Goal: Task Accomplishment & Management: Manage account settings

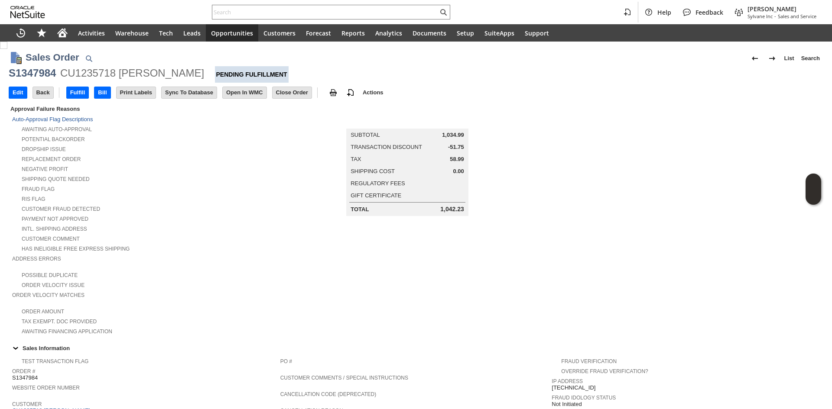
click at [209, 204] on div "Customer Fraud Detected" at bounding box center [146, 208] width 268 height 9
click at [22, 87] on td "Edit" at bounding box center [18, 93] width 19 height 12
click at [21, 92] on input "Edit" at bounding box center [18, 92] width 18 height 11
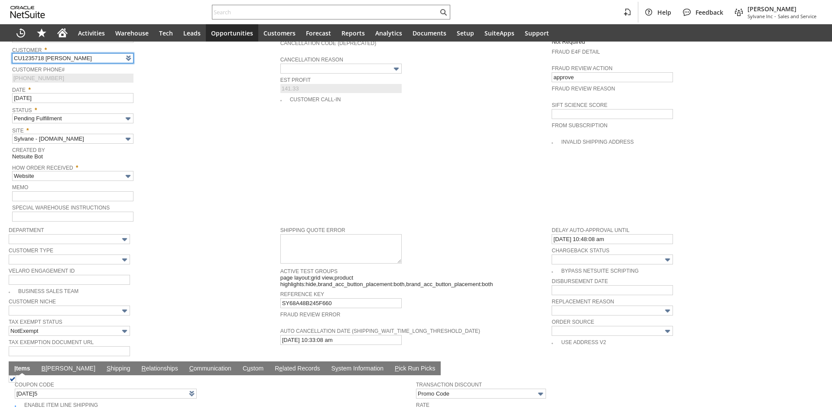
scroll to position [559, 0]
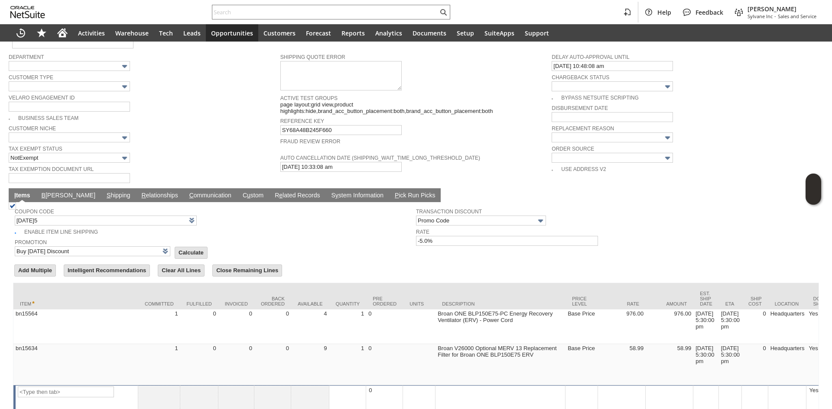
type input "Intelligent Recommendations¹⁰"
click at [187, 192] on link "C ommunication" at bounding box center [210, 196] width 46 height 8
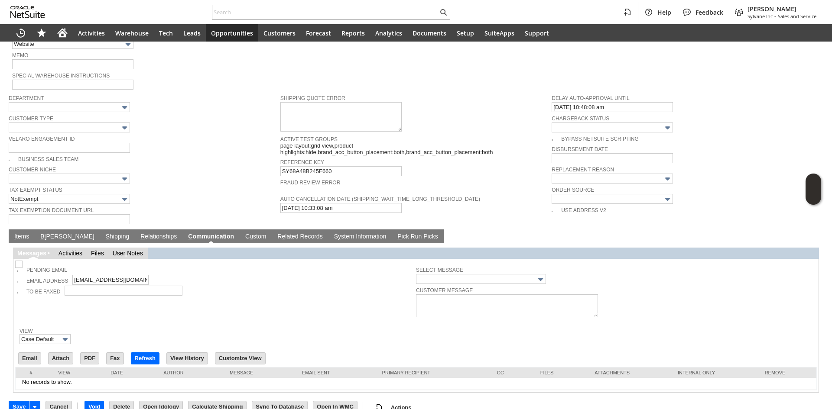
scroll to position [0, 0]
click at [21, 261] on img at bounding box center [18, 264] width 7 height 7
checkbox input "true"
click at [31, 233] on link "I tems" at bounding box center [21, 237] width 19 height 8
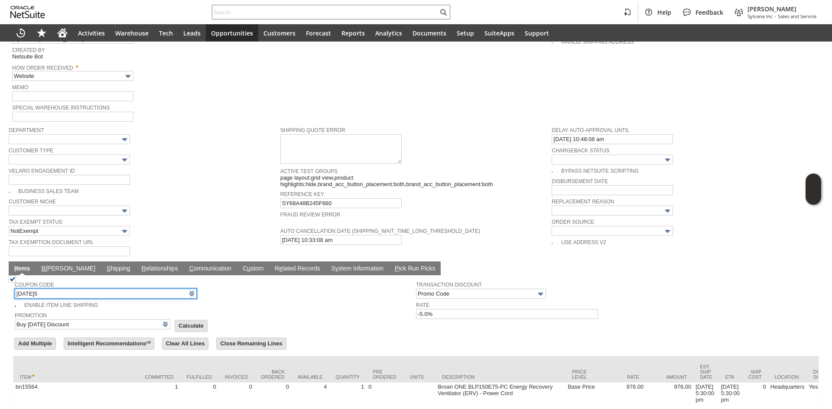
scroll to position [344, 0]
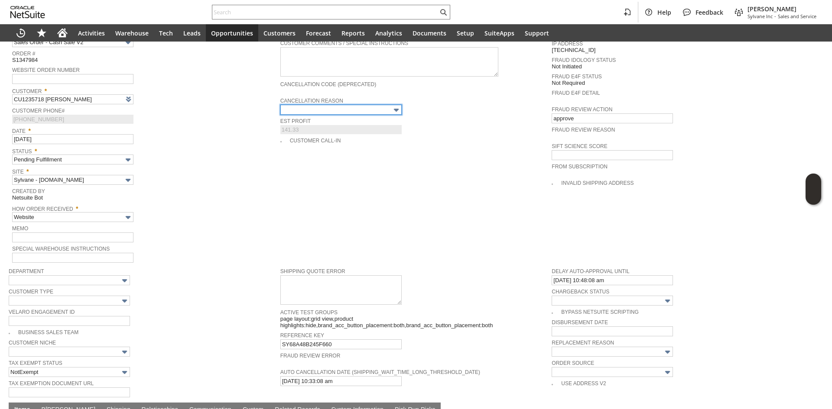
click at [331, 105] on input "text" at bounding box center [340, 110] width 121 height 10
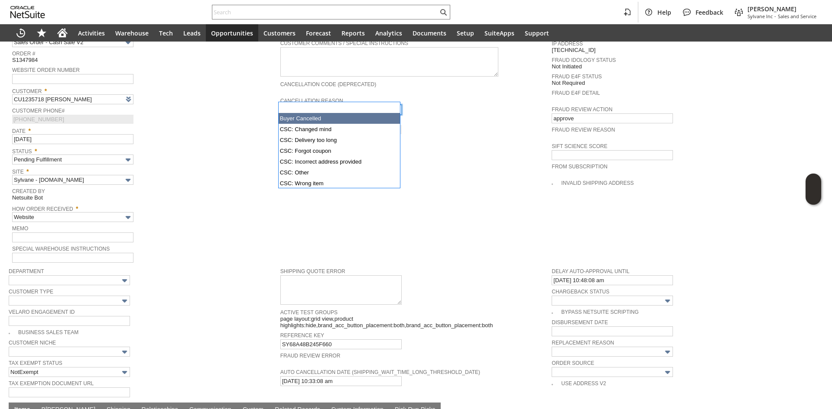
type input "Buyer Cancelled"
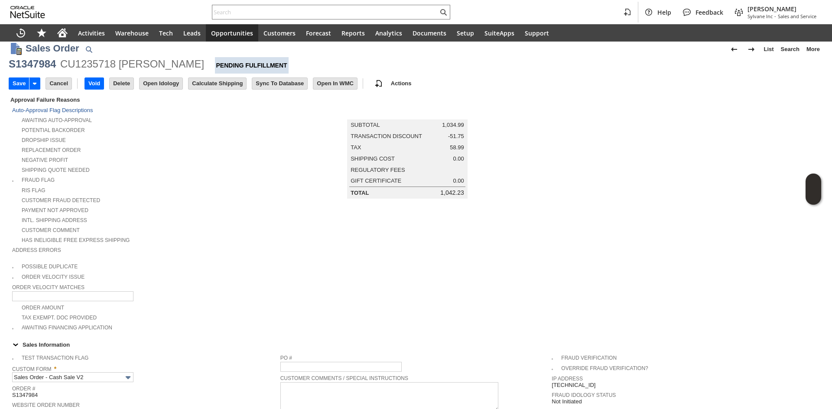
scroll to position [0, 0]
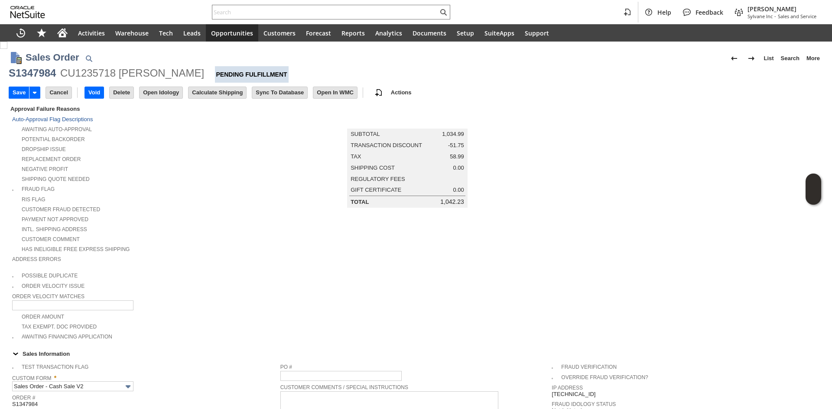
click at [229, 150] on div "Dropship Issue" at bounding box center [146, 148] width 268 height 9
click at [15, 96] on input "Save" at bounding box center [19, 92] width 20 height 11
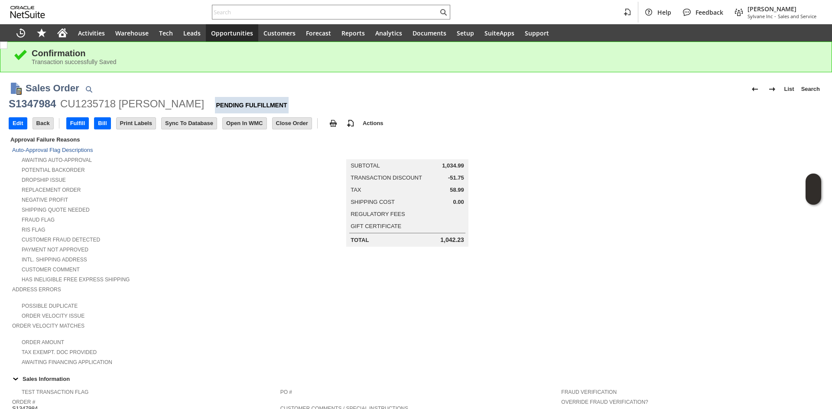
click at [277, 120] on input "Close Order" at bounding box center [291, 123] width 39 height 11
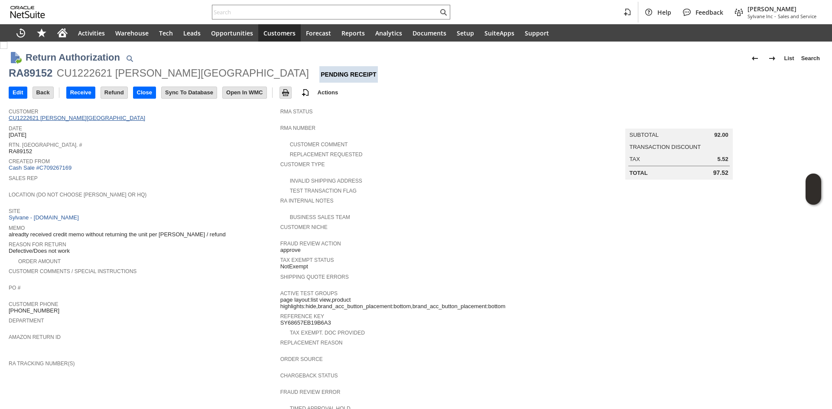
click at [49, 120] on link "CU1222621 Stefano F Building" at bounding box center [78, 118] width 139 height 6
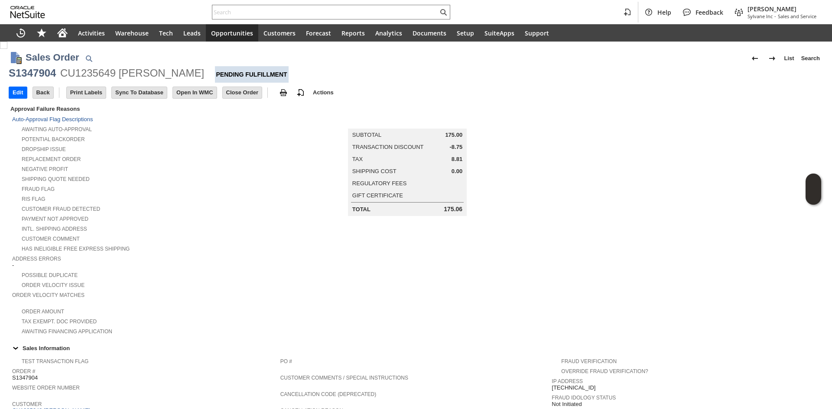
click at [36, 66] on div "Sales Order List Search" at bounding box center [424, 58] width 797 height 16
click at [47, 77] on div "S1347904" at bounding box center [32, 73] width 47 height 14
copy div "S1347904"
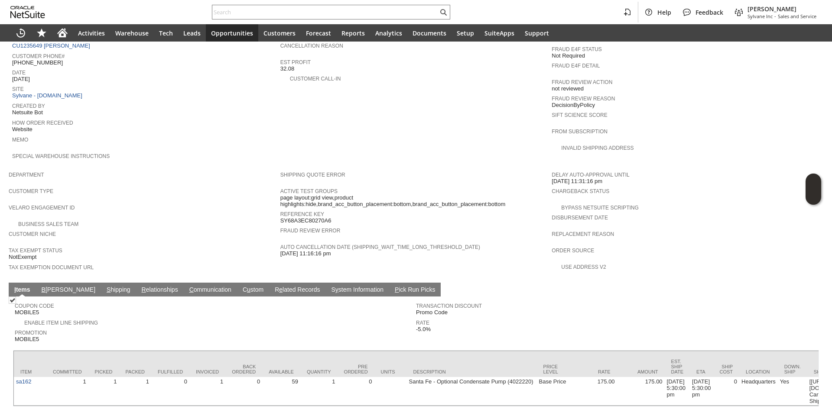
scroll to position [373, 0]
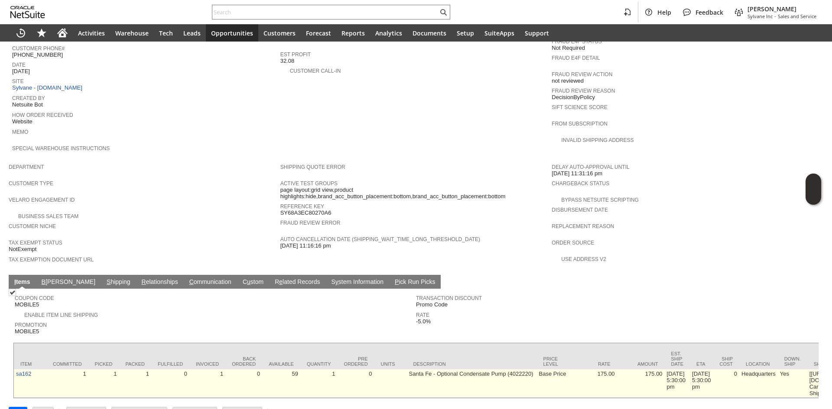
click at [451, 369] on td "Santa Fe - Optional Condensate Pump (4022220)" at bounding box center [472, 383] width 130 height 29
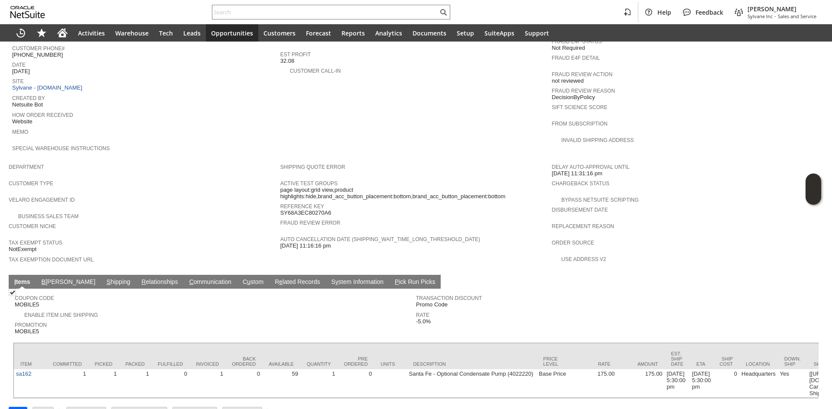
drag, startPoint x: 81, startPoint y: 266, endPoint x: 95, endPoint y: 263, distance: 13.7
click at [104, 279] on link "S hipping" at bounding box center [118, 283] width 28 height 8
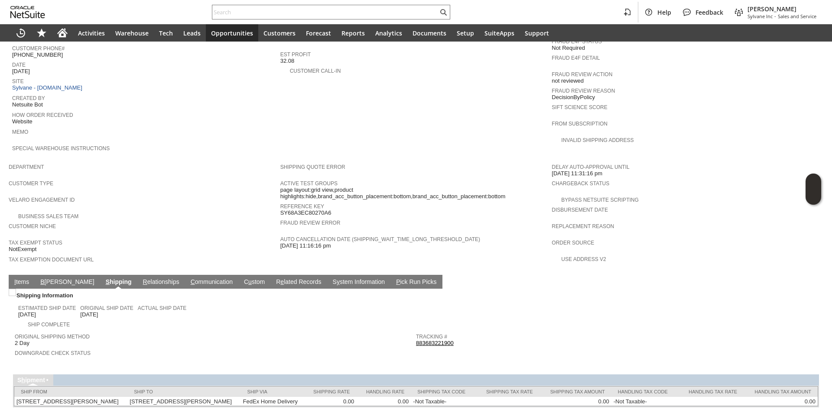
click at [19, 275] on td "I tems" at bounding box center [22, 282] width 26 height 14
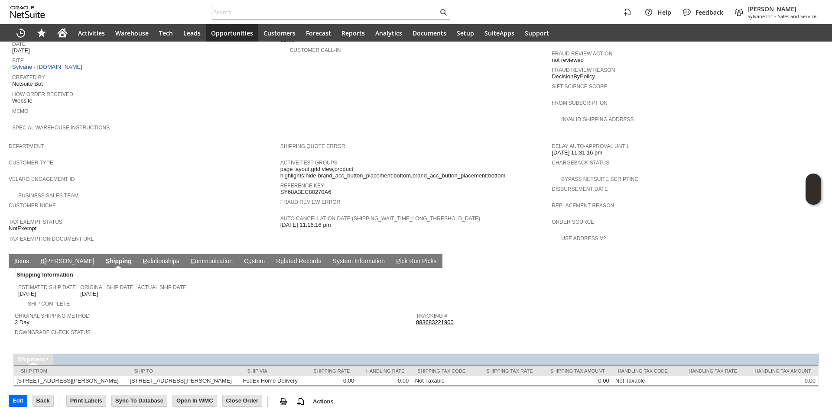
click at [28, 258] on link "I tems" at bounding box center [21, 262] width 19 height 8
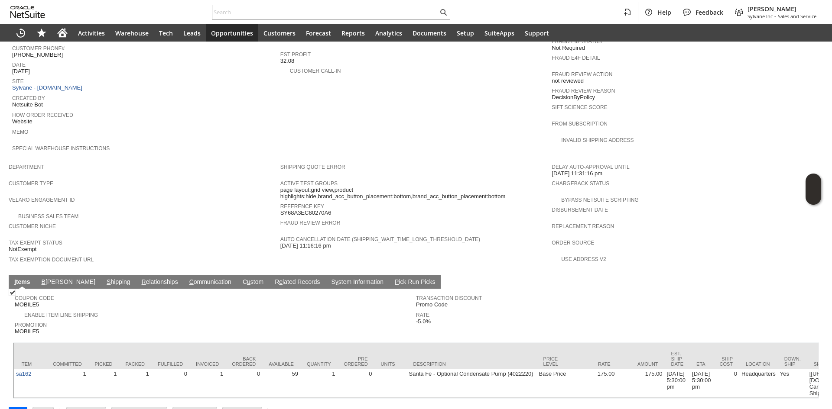
click at [104, 279] on link "S hipping" at bounding box center [118, 283] width 28 height 8
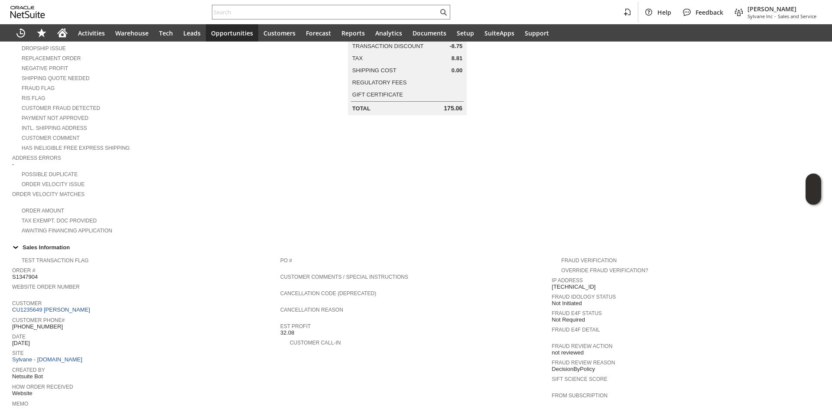
scroll to position [0, 0]
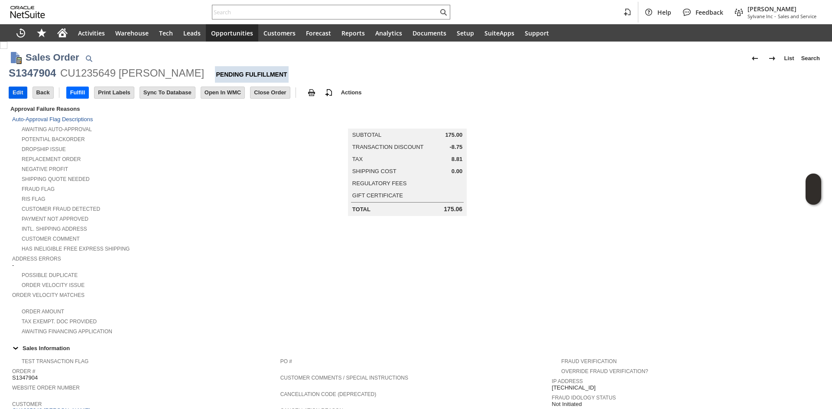
click at [22, 96] on input "Edit" at bounding box center [18, 92] width 18 height 11
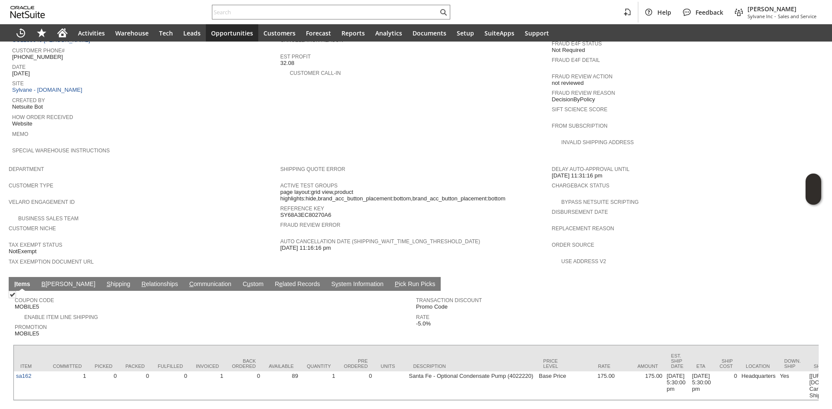
scroll to position [373, 0]
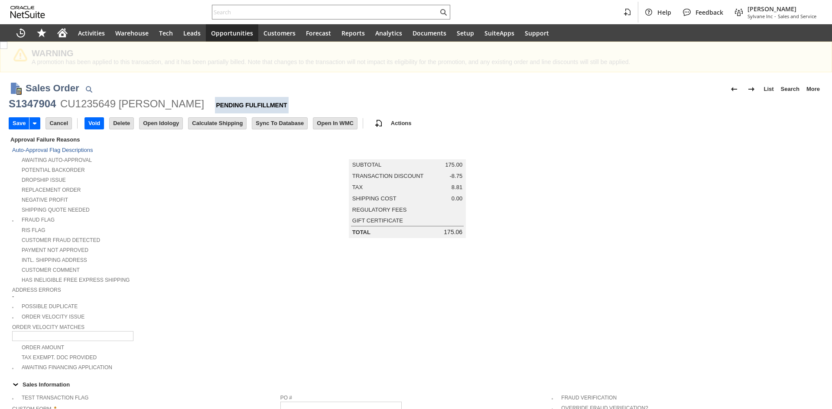
scroll to position [260, 0]
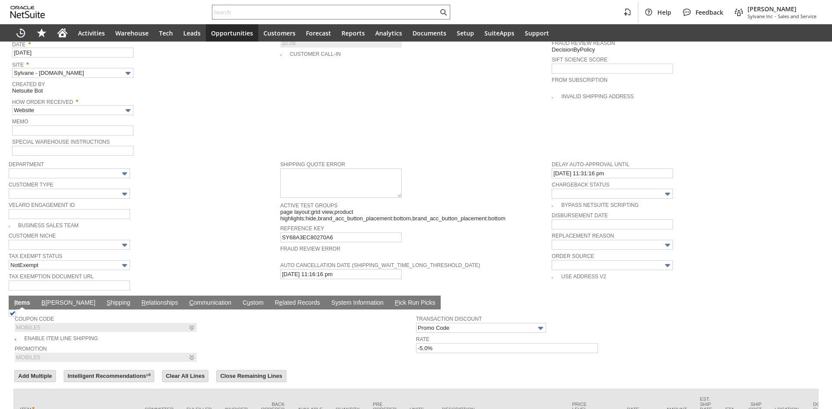
type input "Intelligent Recommendations¹⁰"
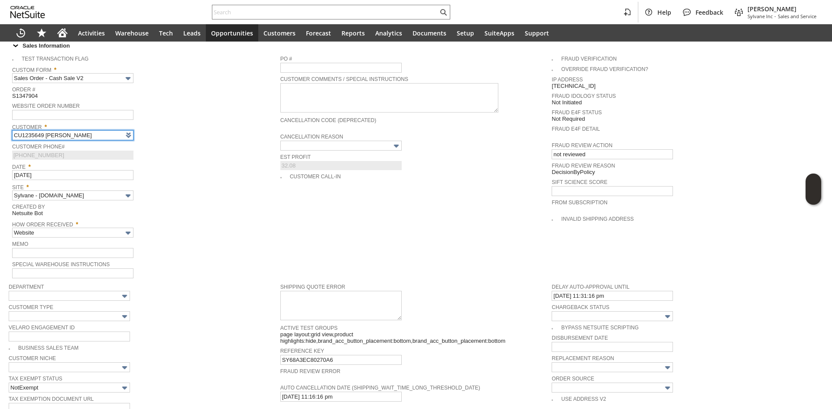
scroll to position [253, 0]
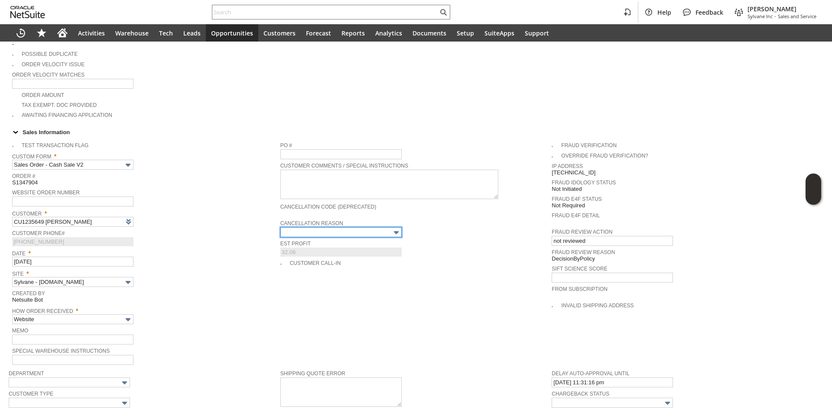
click at [344, 227] on input "text" at bounding box center [340, 232] width 121 height 10
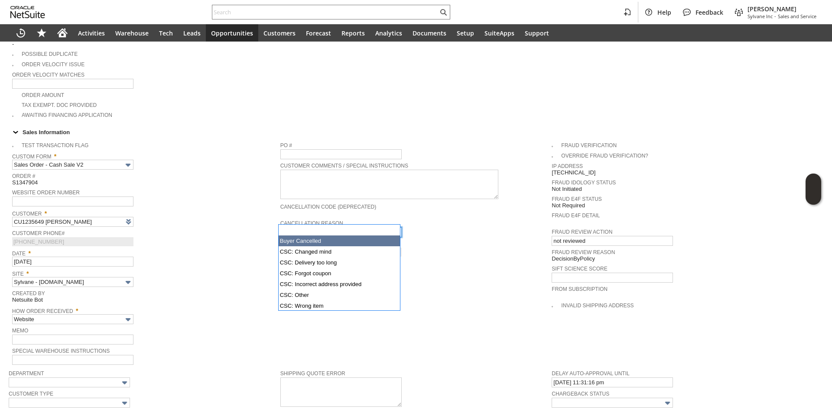
type input "Buyer Cancelled"
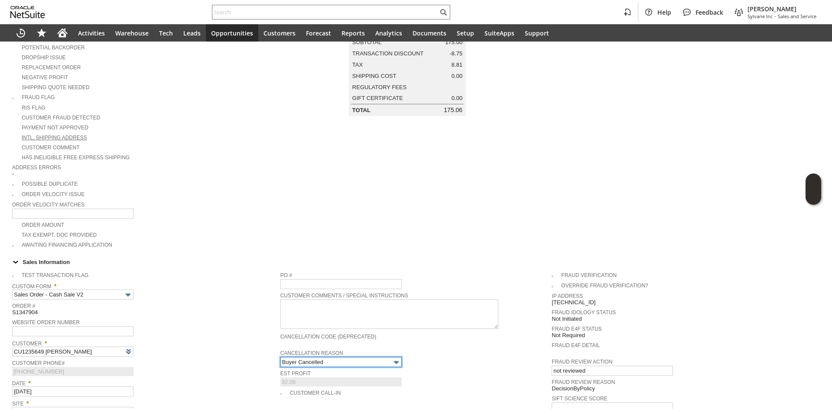
scroll to position [0, 0]
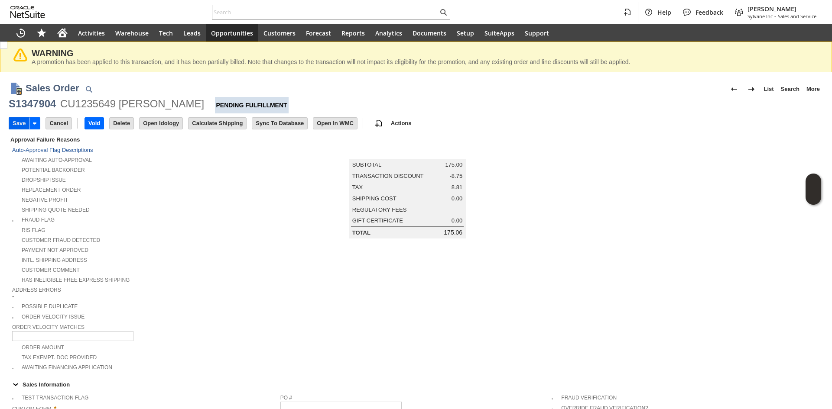
click at [19, 126] on input "Save" at bounding box center [19, 123] width 20 height 11
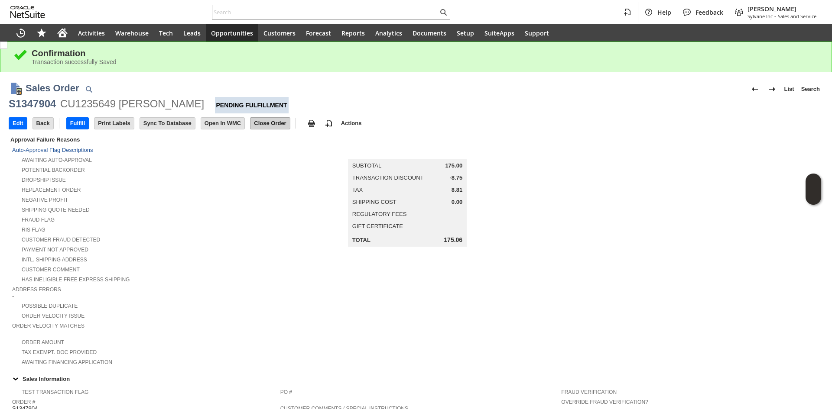
click at [272, 126] on input "Close Order" at bounding box center [269, 123] width 39 height 11
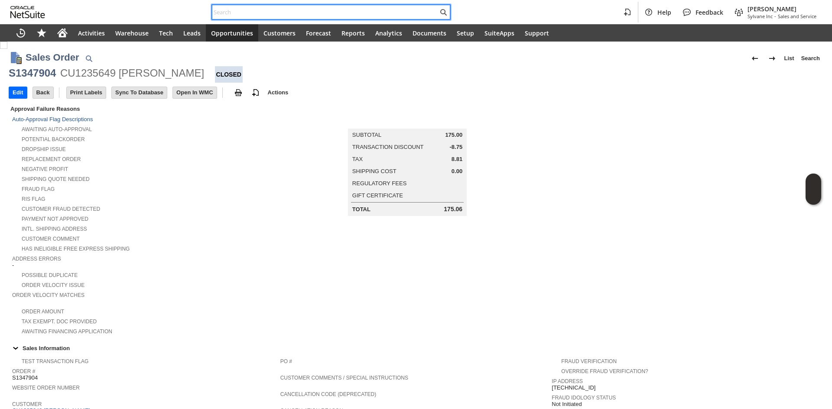
click at [269, 16] on input "text" at bounding box center [325, 12] width 226 height 10
click at [311, 15] on input "text" at bounding box center [325, 12] width 226 height 10
paste input "S1347172"
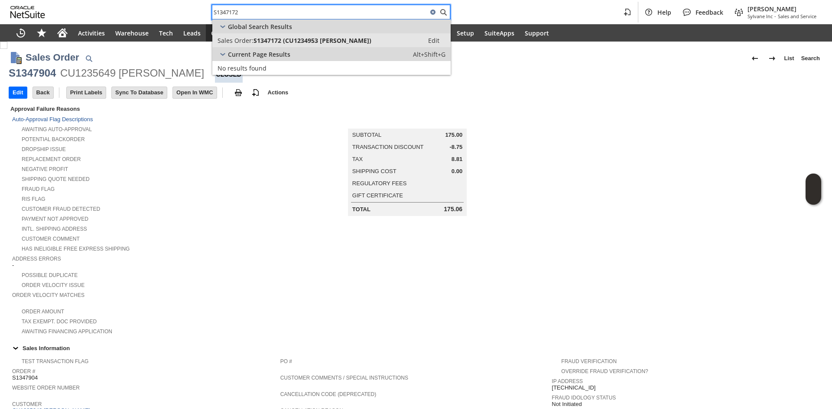
type input "S1347172"
click at [313, 43] on span "S1347172 (CU1234953 James Plafke)" at bounding box center [312, 40] width 118 height 8
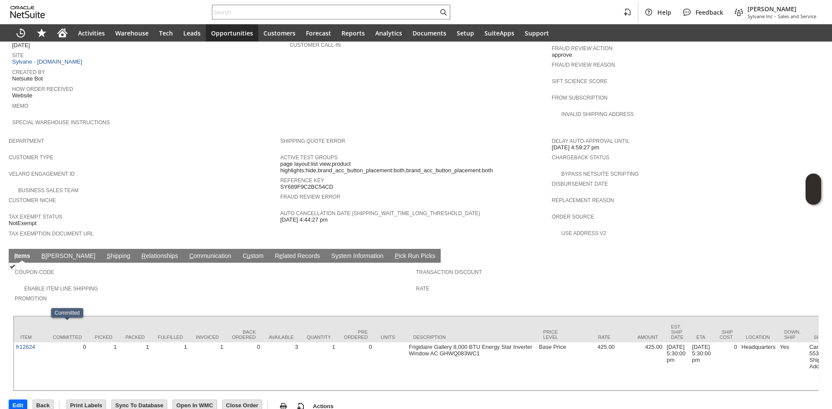
click at [22, 321] on td "Item" at bounding box center [30, 330] width 32 height 26
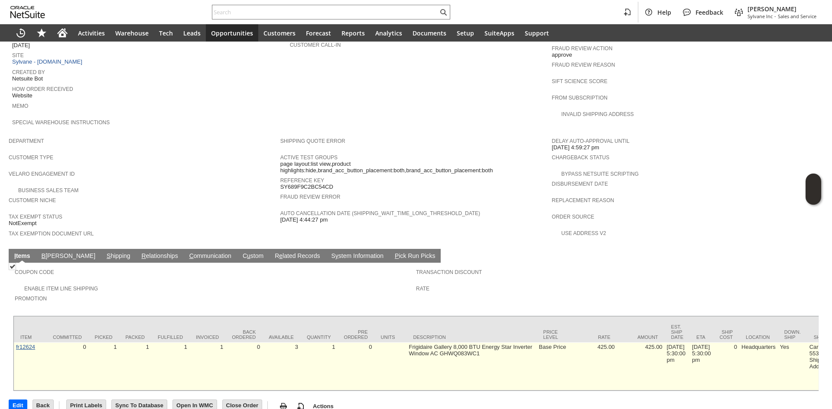
click at [22, 344] on link "fr12624" at bounding box center [25, 347] width 19 height 6
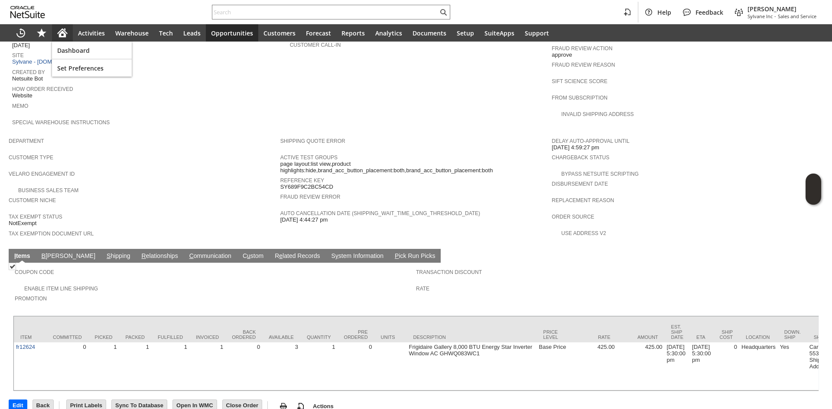
click at [65, 35] on icon "Home" at bounding box center [62, 34] width 7 height 6
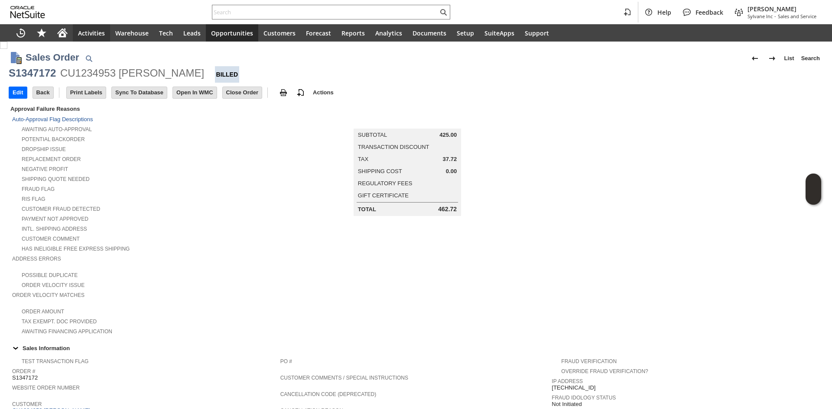
click at [53, 26] on div "Home" at bounding box center [62, 32] width 21 height 17
